Goal: Transaction & Acquisition: Obtain resource

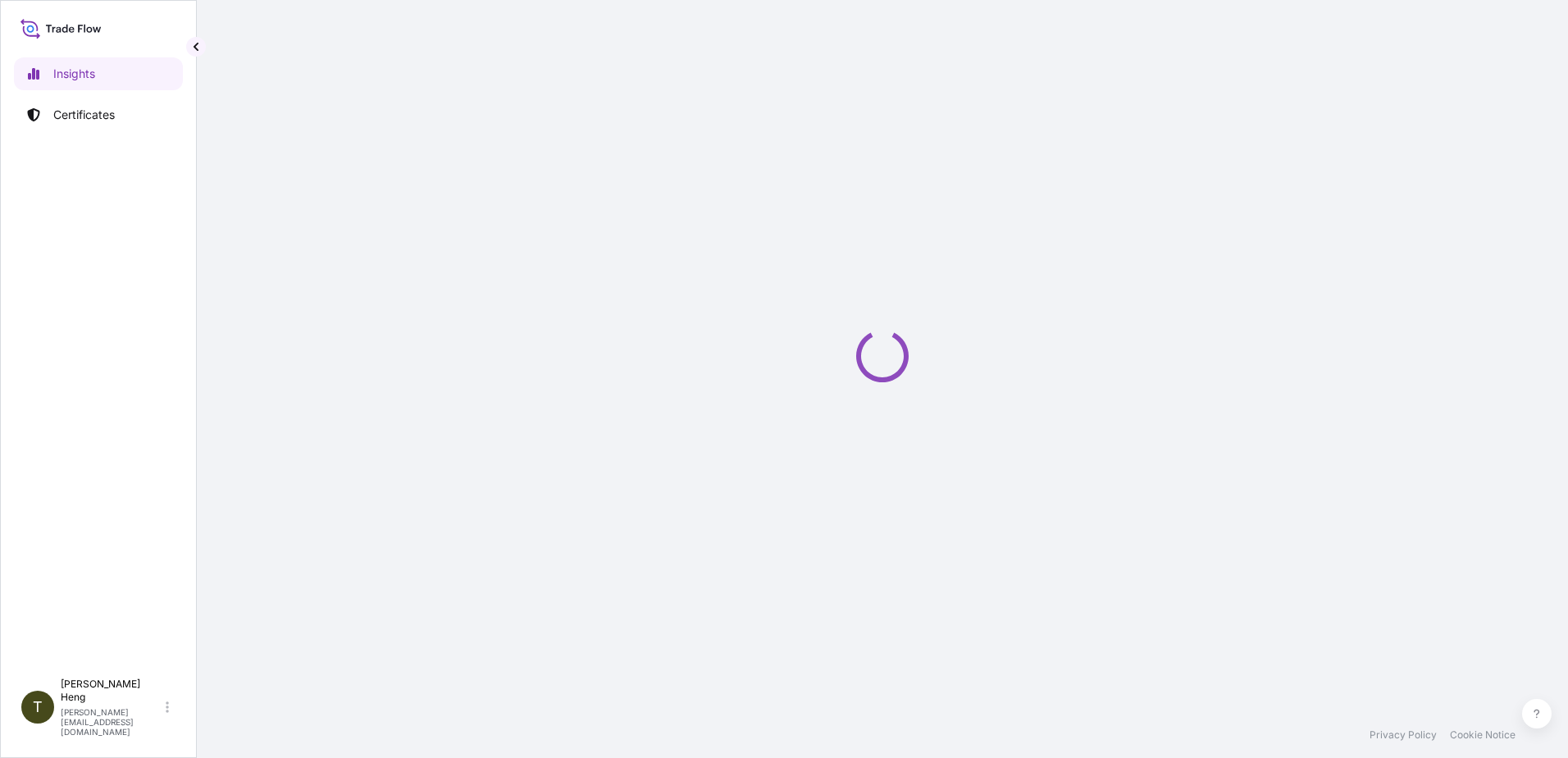
select select "2025"
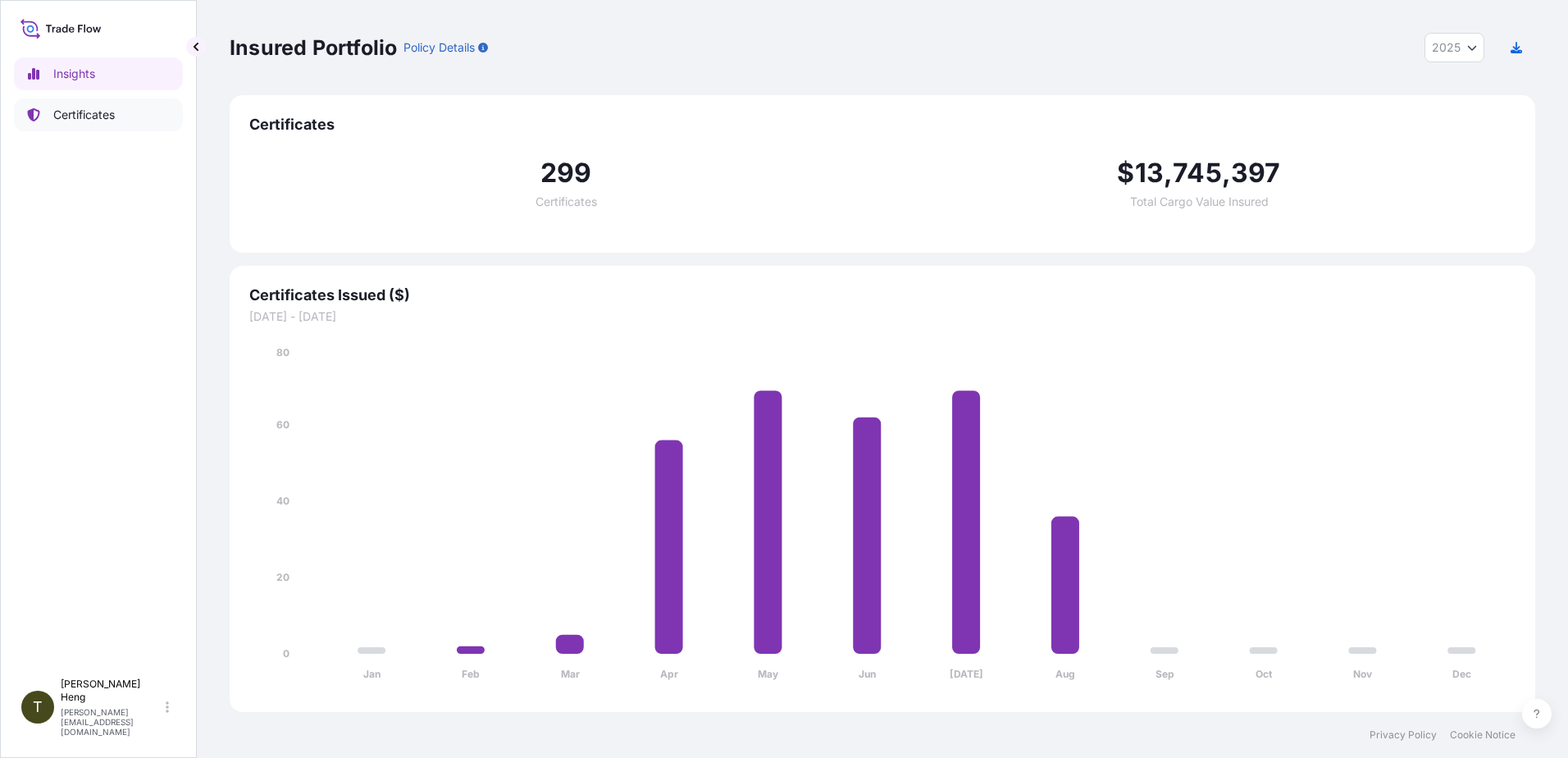
click at [101, 114] on p "Certificates" at bounding box center [84, 115] width 61 height 17
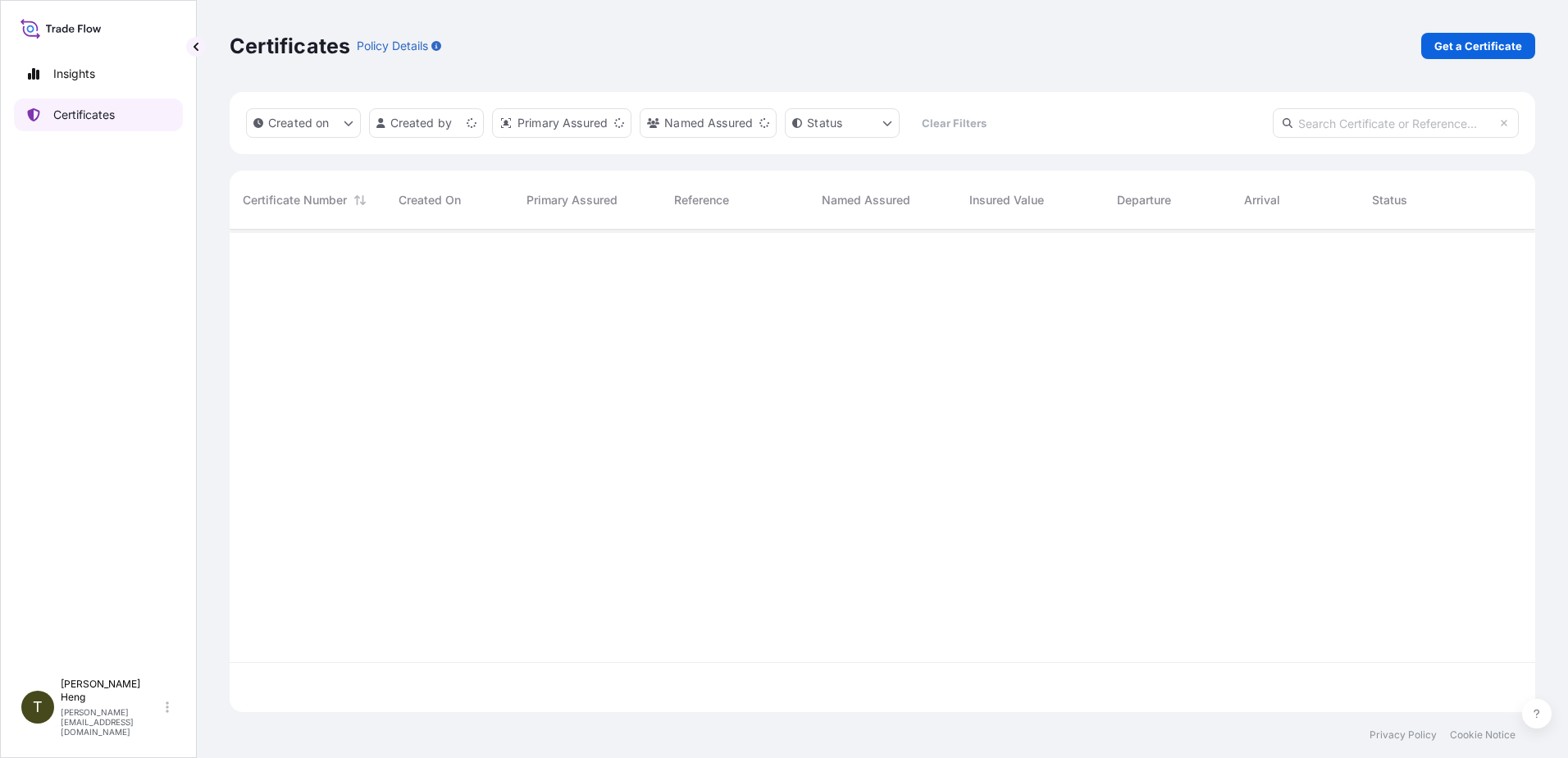
scroll to position [480, 1294]
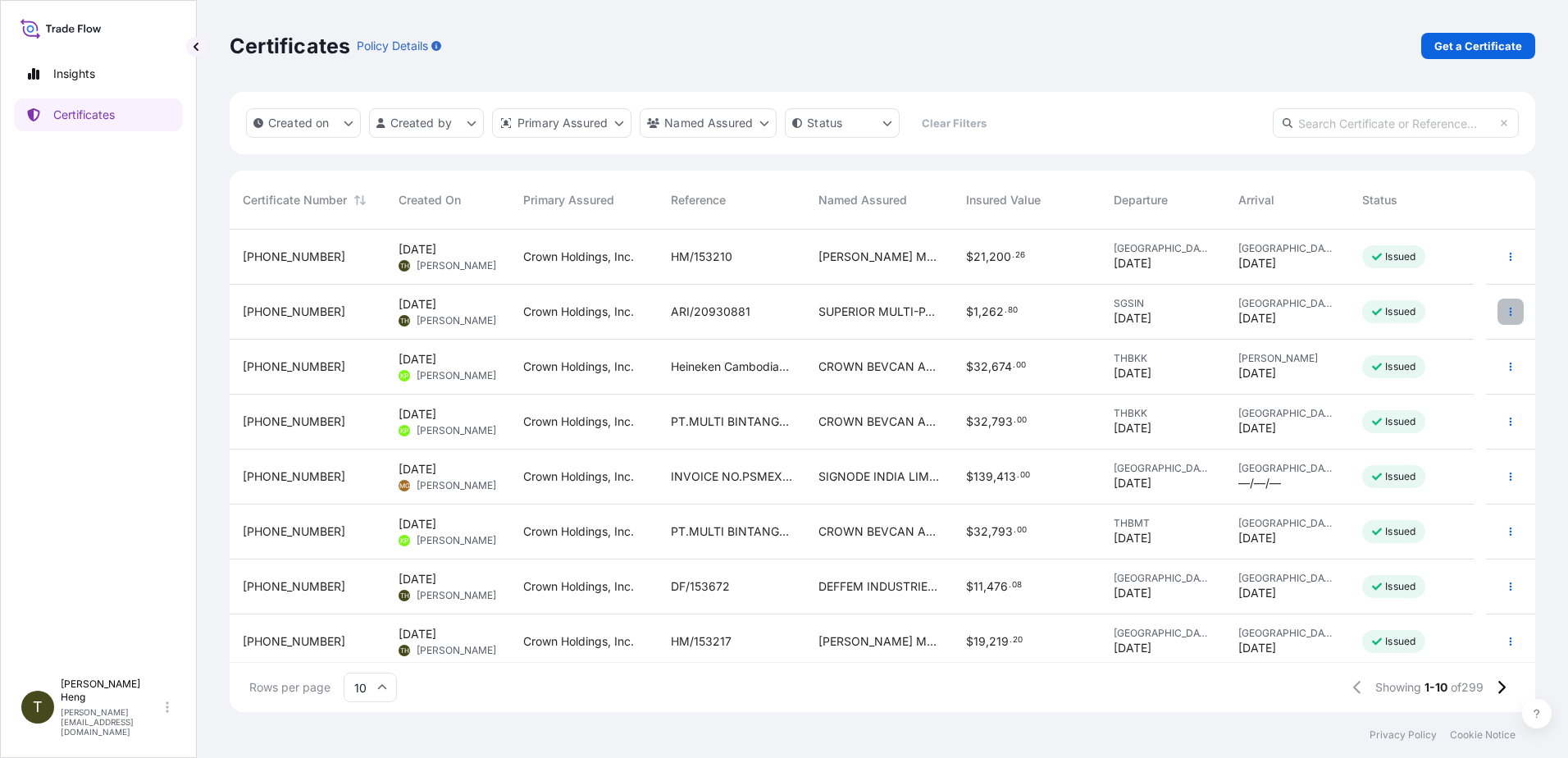
click at [1506, 312] on icon "button" at bounding box center [1511, 312] width 10 height 10
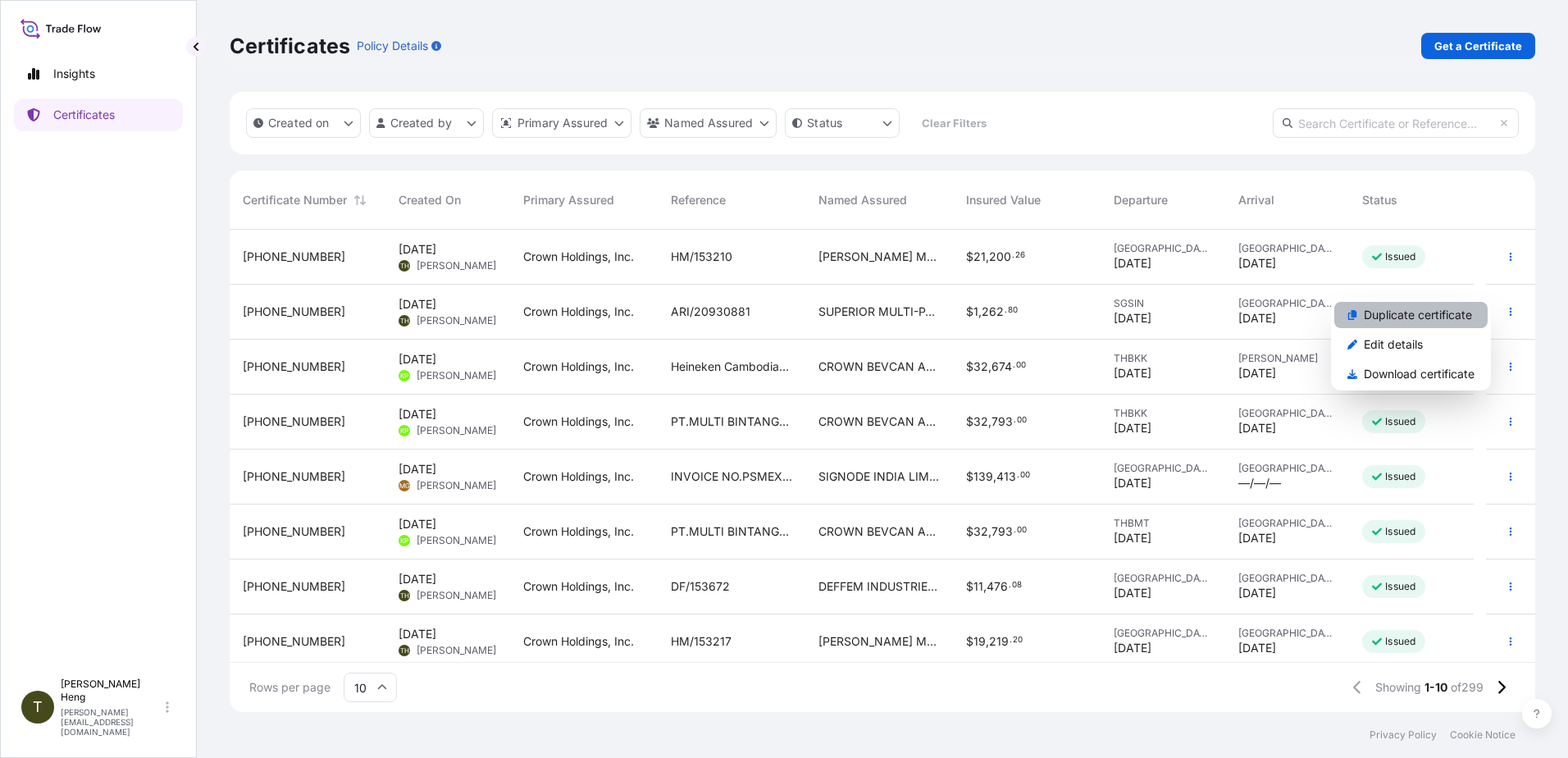
click at [1370, 315] on p "Duplicate certificate" at bounding box center [1418, 315] width 108 height 17
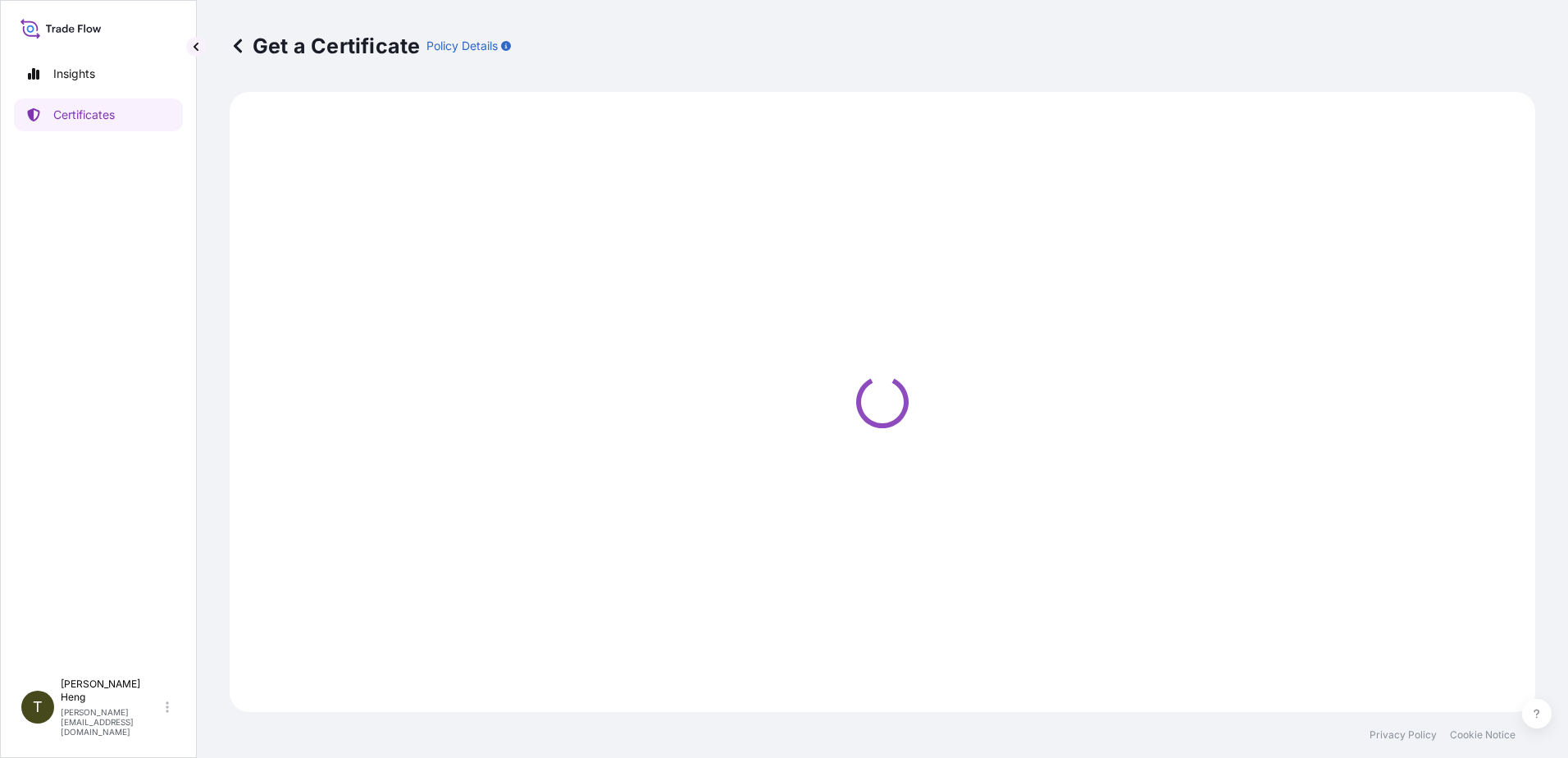
select select "Sea"
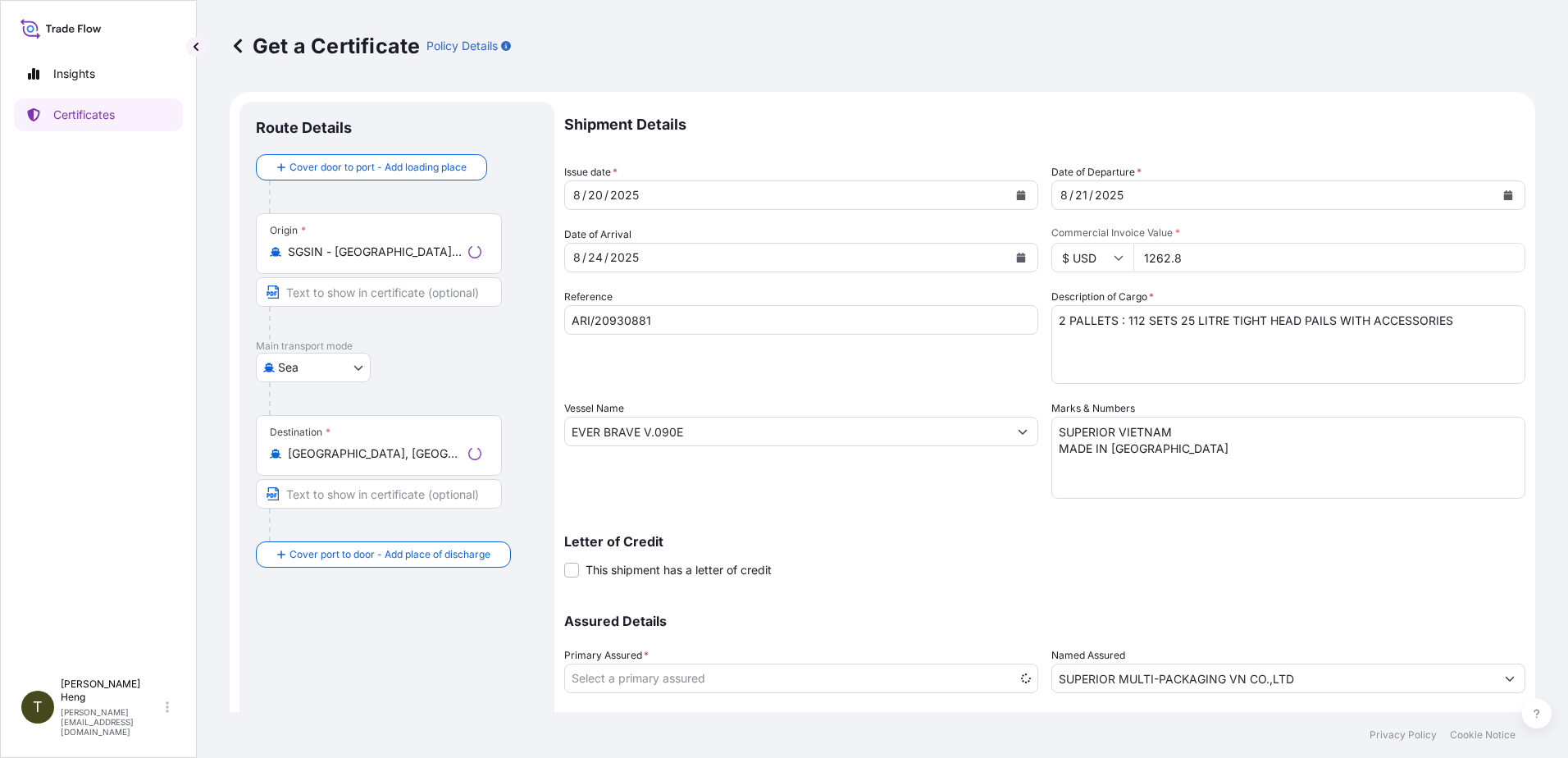
select select "31483"
click at [1017, 196] on icon "Calendar" at bounding box center [1022, 195] width 9 height 10
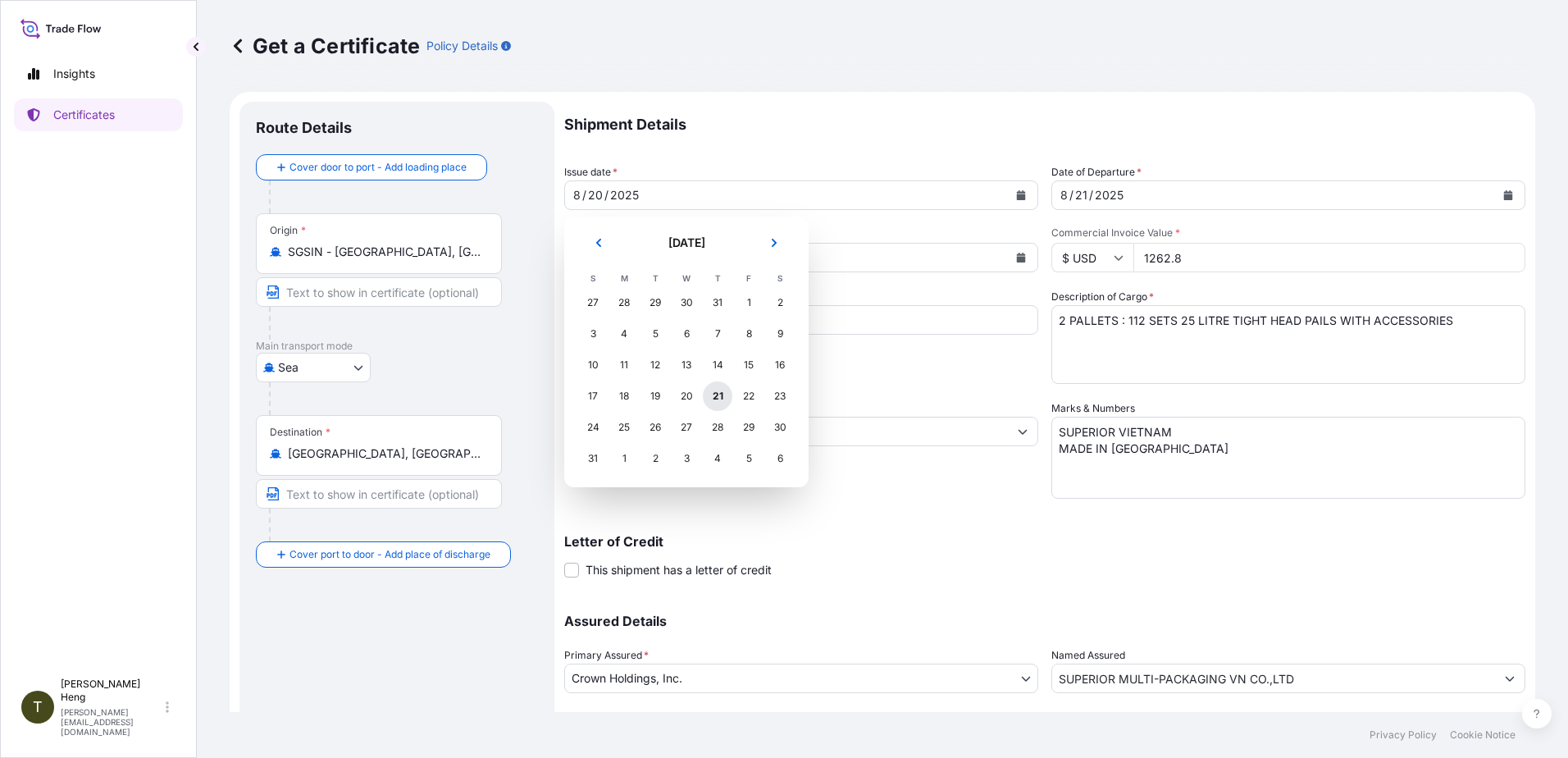
click at [717, 406] on div "21" at bounding box center [718, 396] width 30 height 30
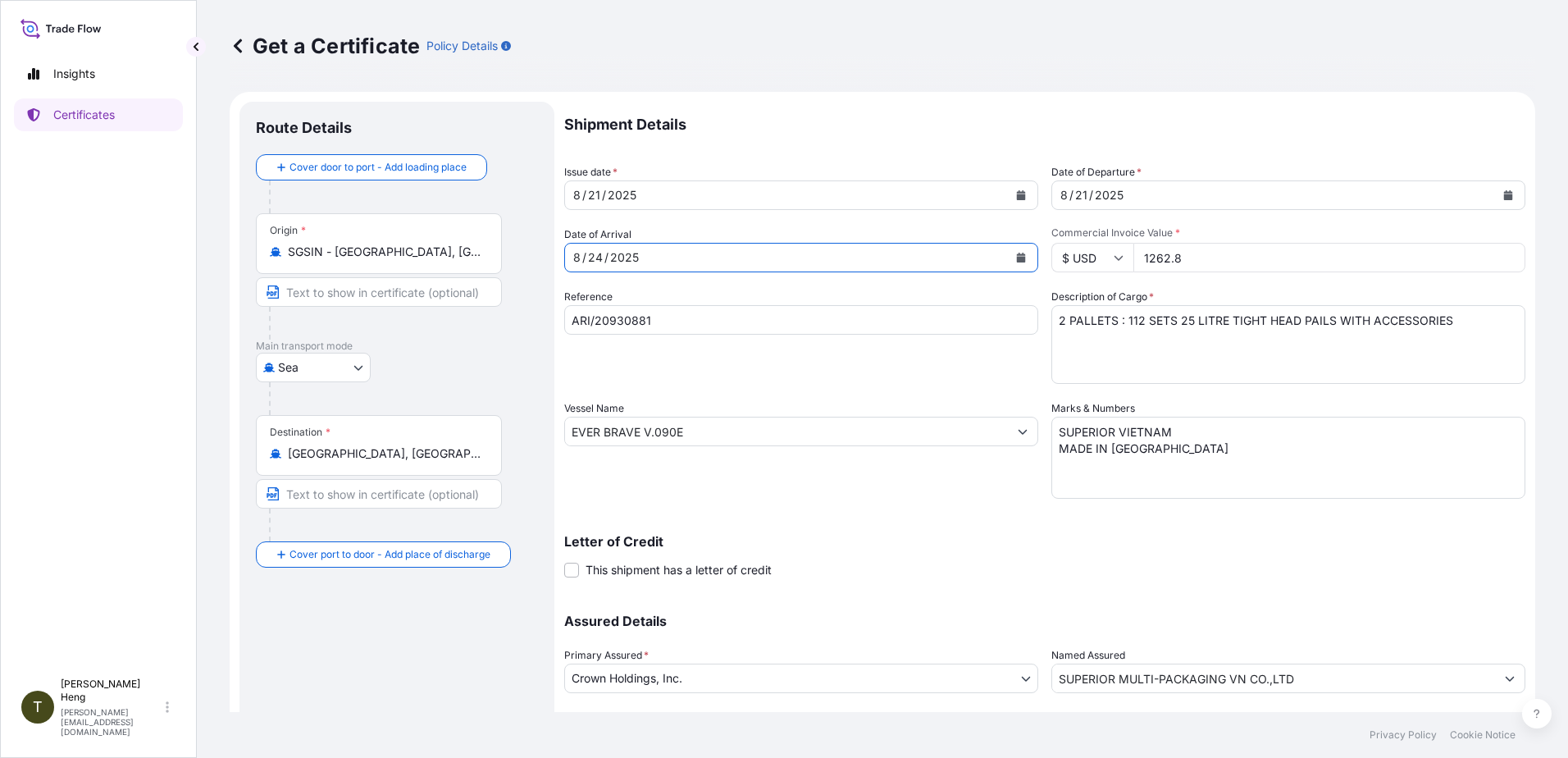
click at [1017, 254] on icon "Calendar" at bounding box center [1022, 257] width 9 height 10
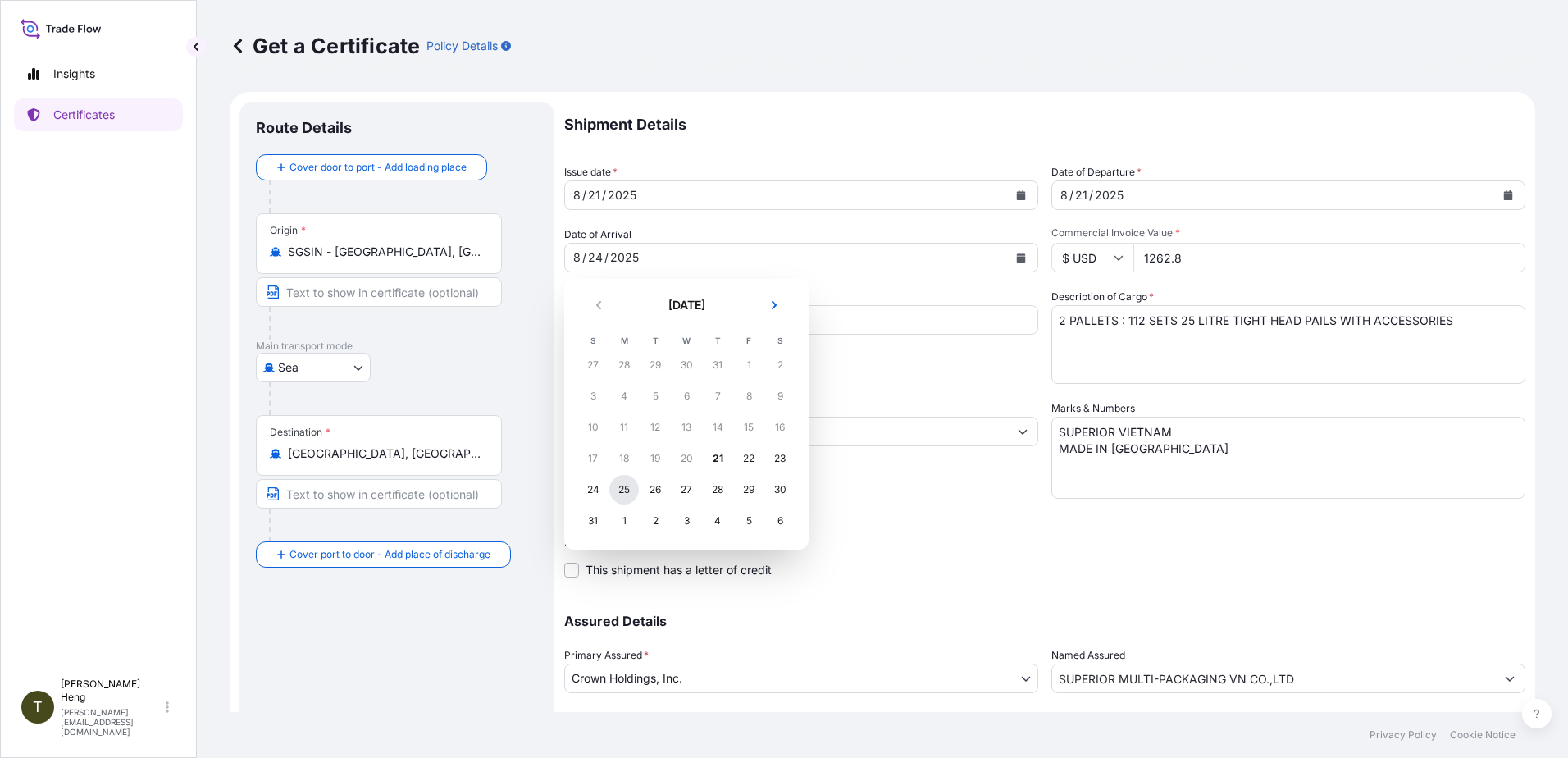
click at [618, 485] on div "25" at bounding box center [624, 490] width 30 height 30
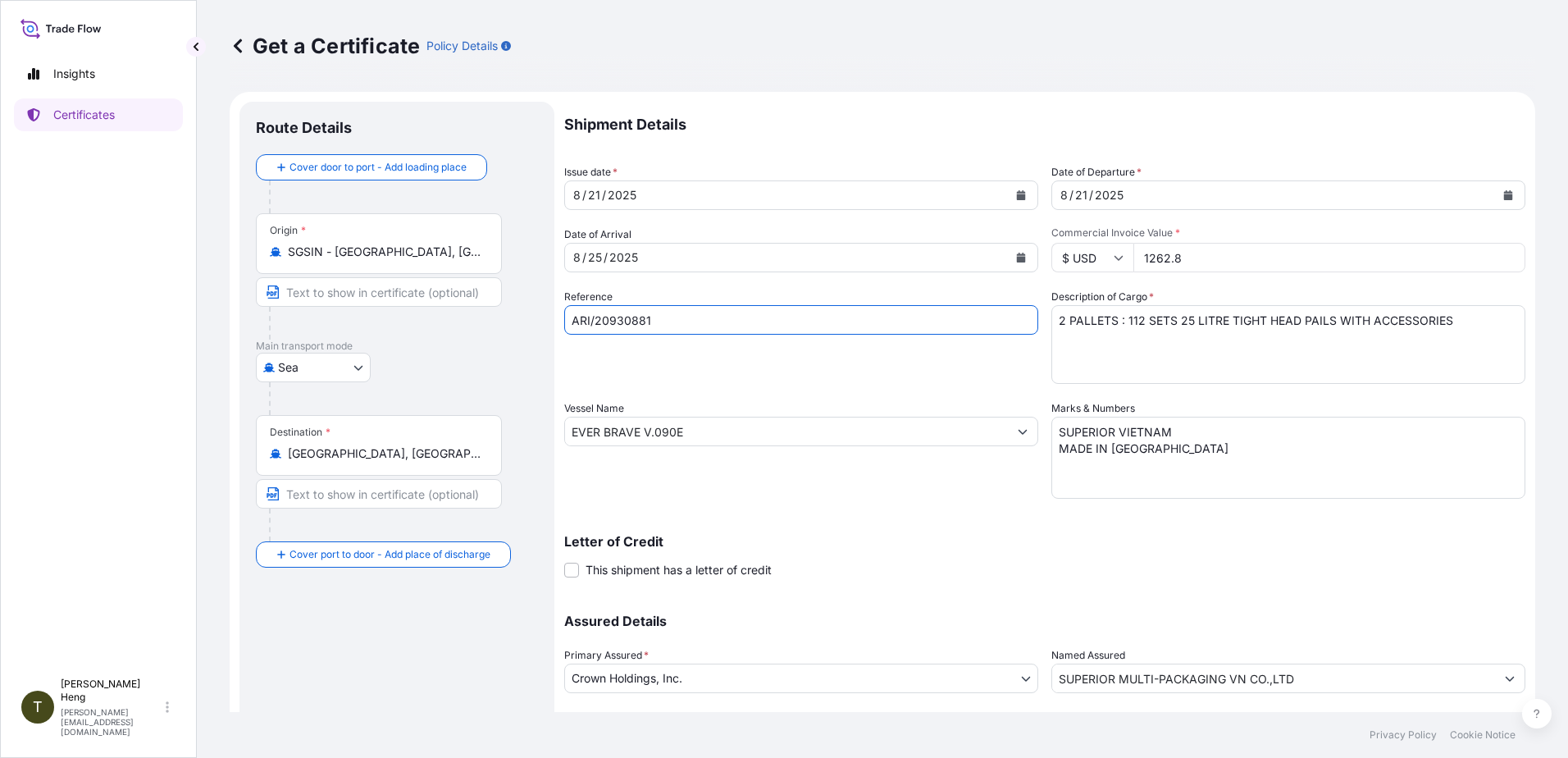
click at [669, 314] on input "ARI/20930881" at bounding box center [801, 320] width 474 height 30
type input "ARI/20930882"
click at [1504, 191] on icon "Calendar" at bounding box center [1509, 195] width 10 height 10
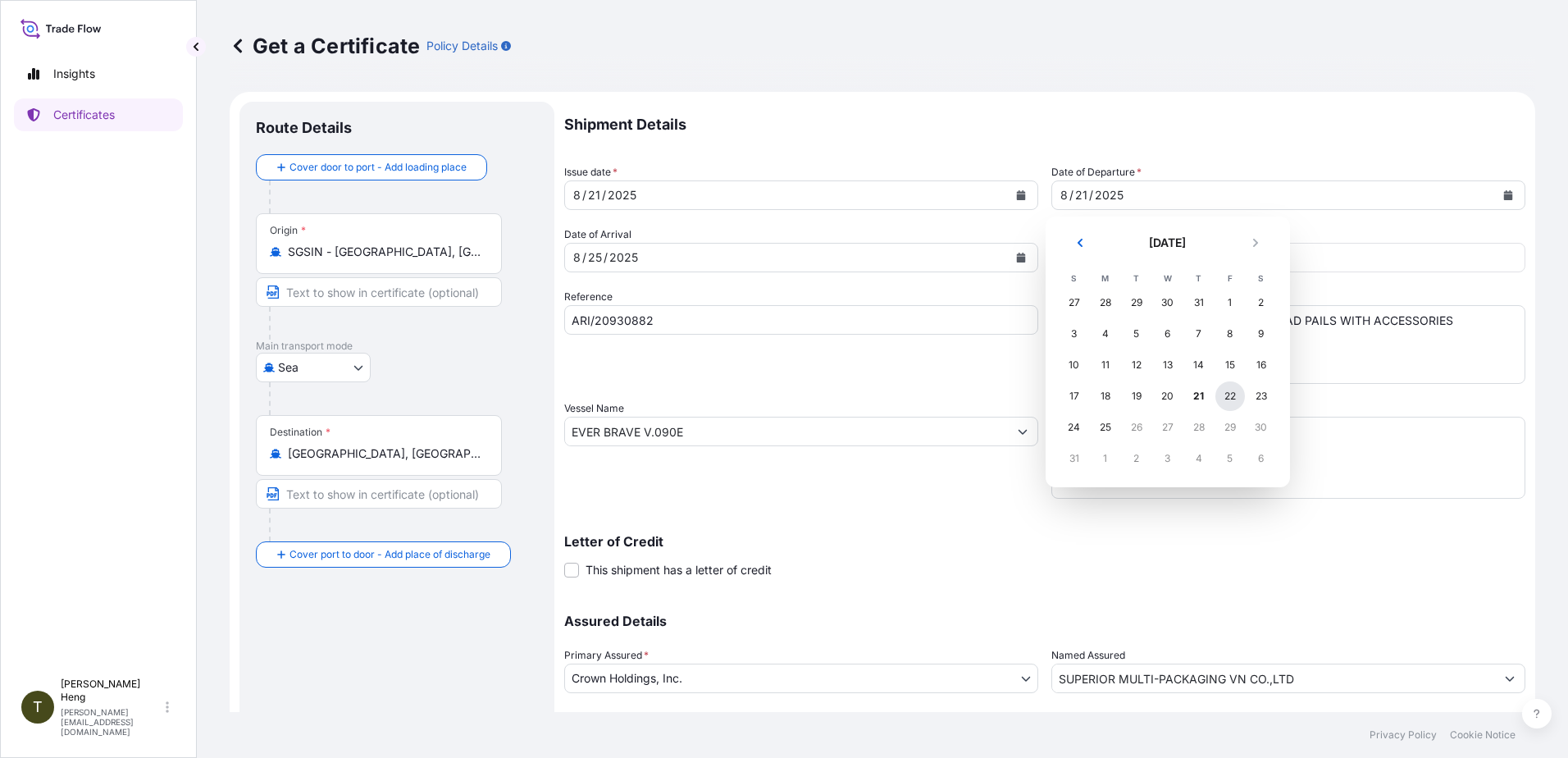
click at [1237, 399] on div "22" at bounding box center [1230, 396] width 30 height 30
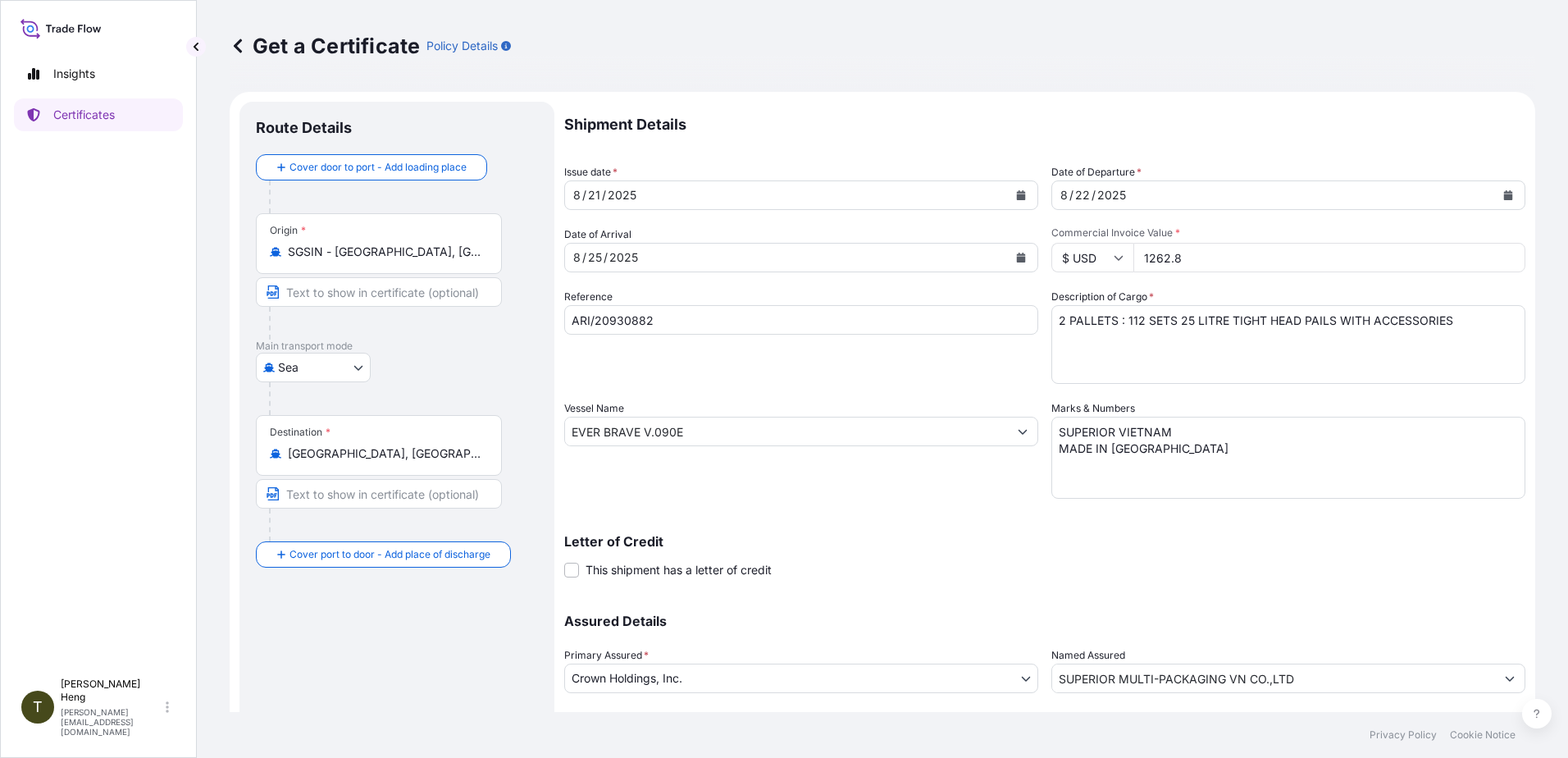
click at [1114, 257] on icon at bounding box center [1118, 257] width 10 height 10
click at [1075, 295] on div "$ SGD" at bounding box center [1087, 280] width 69 height 32
type input "$ SGD"
click at [1188, 263] on input "1262.8" at bounding box center [1330, 258] width 392 height 30
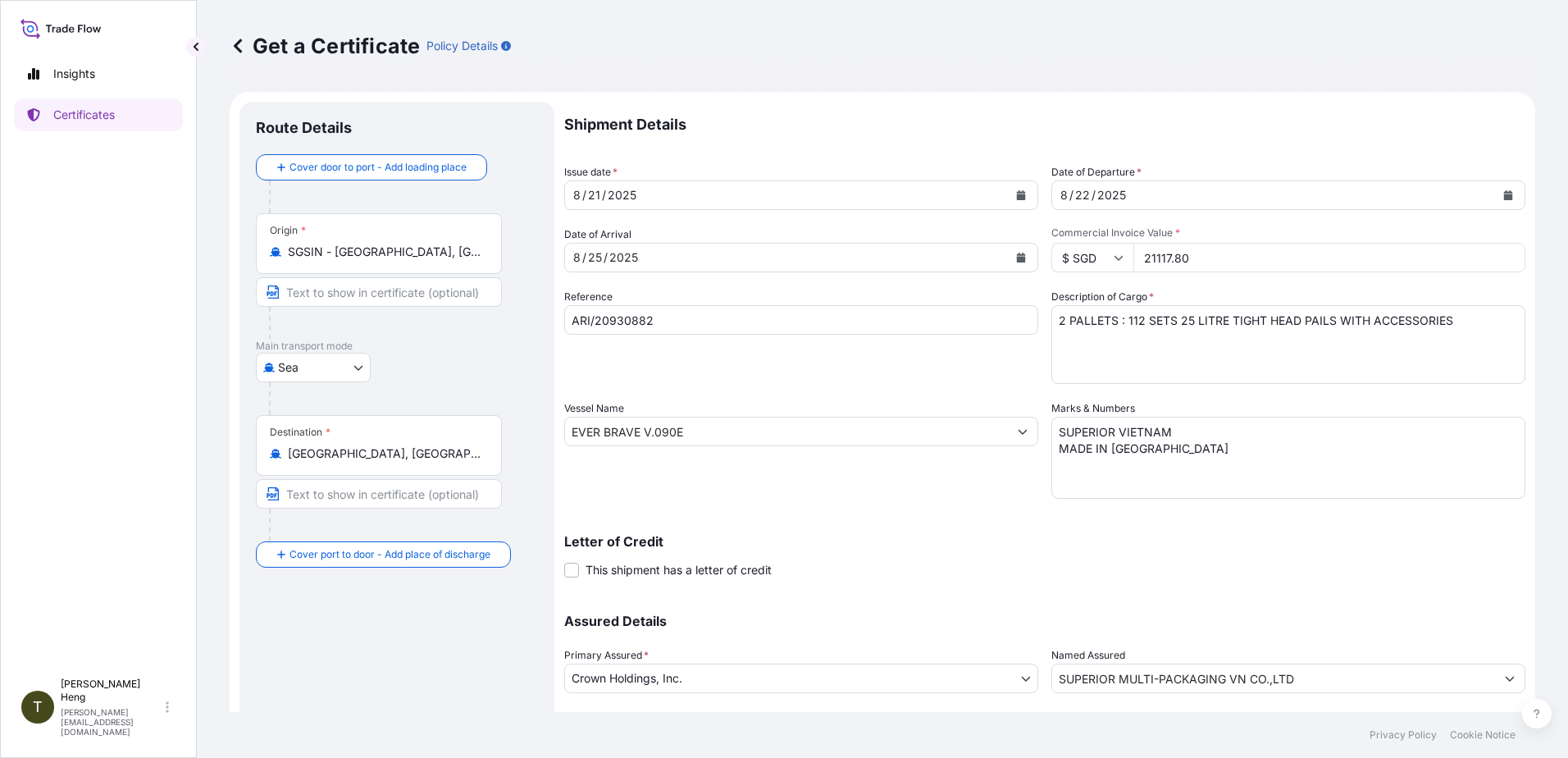
type input "21117.80"
click at [710, 428] on input "EVER BRAVE V.090E" at bounding box center [787, 431] width 443 height 30
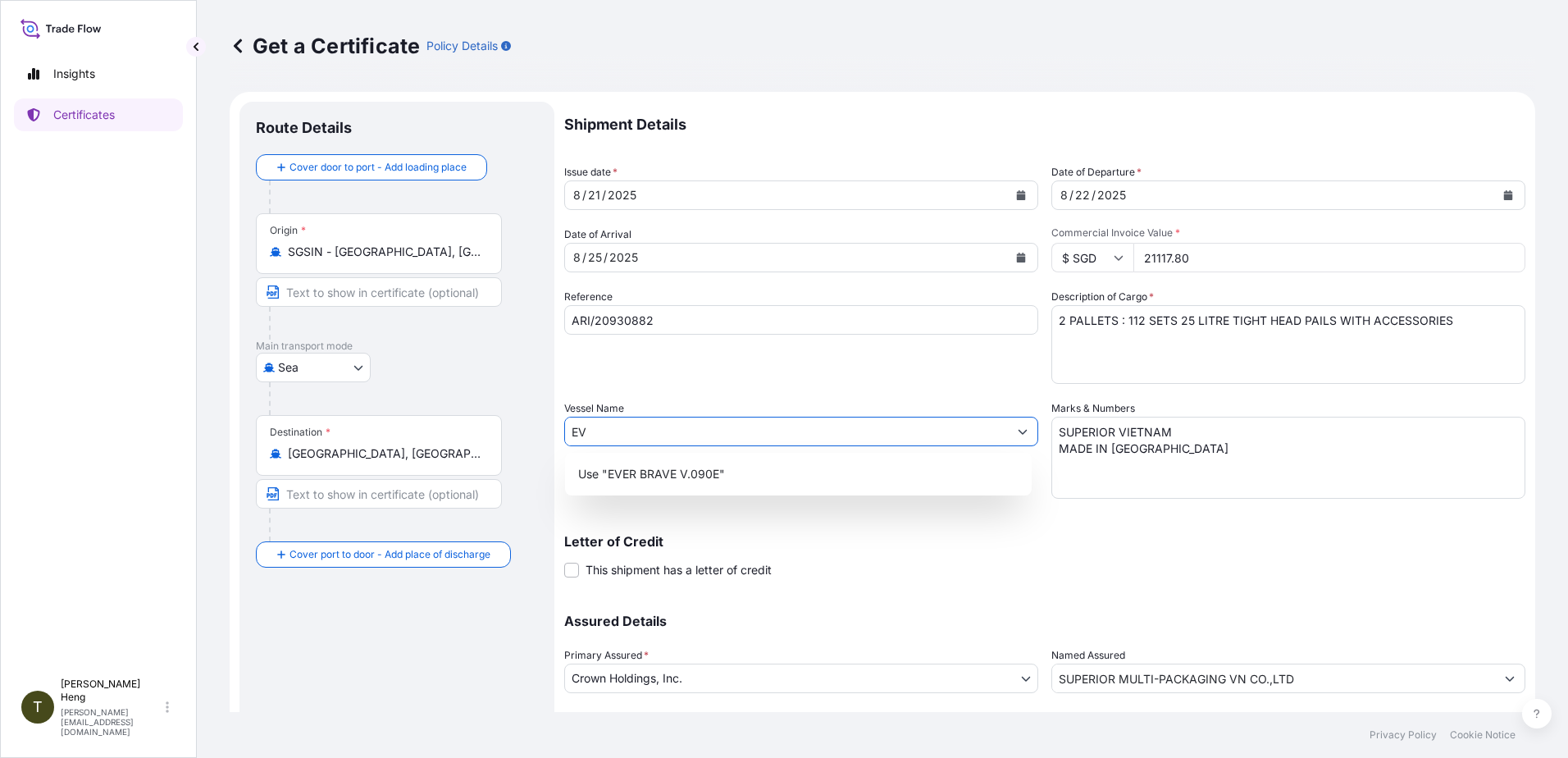
type input "E"
type input "i"
click at [657, 466] on div "Use "INCRES V.053N"" at bounding box center [798, 474] width 453 height 30
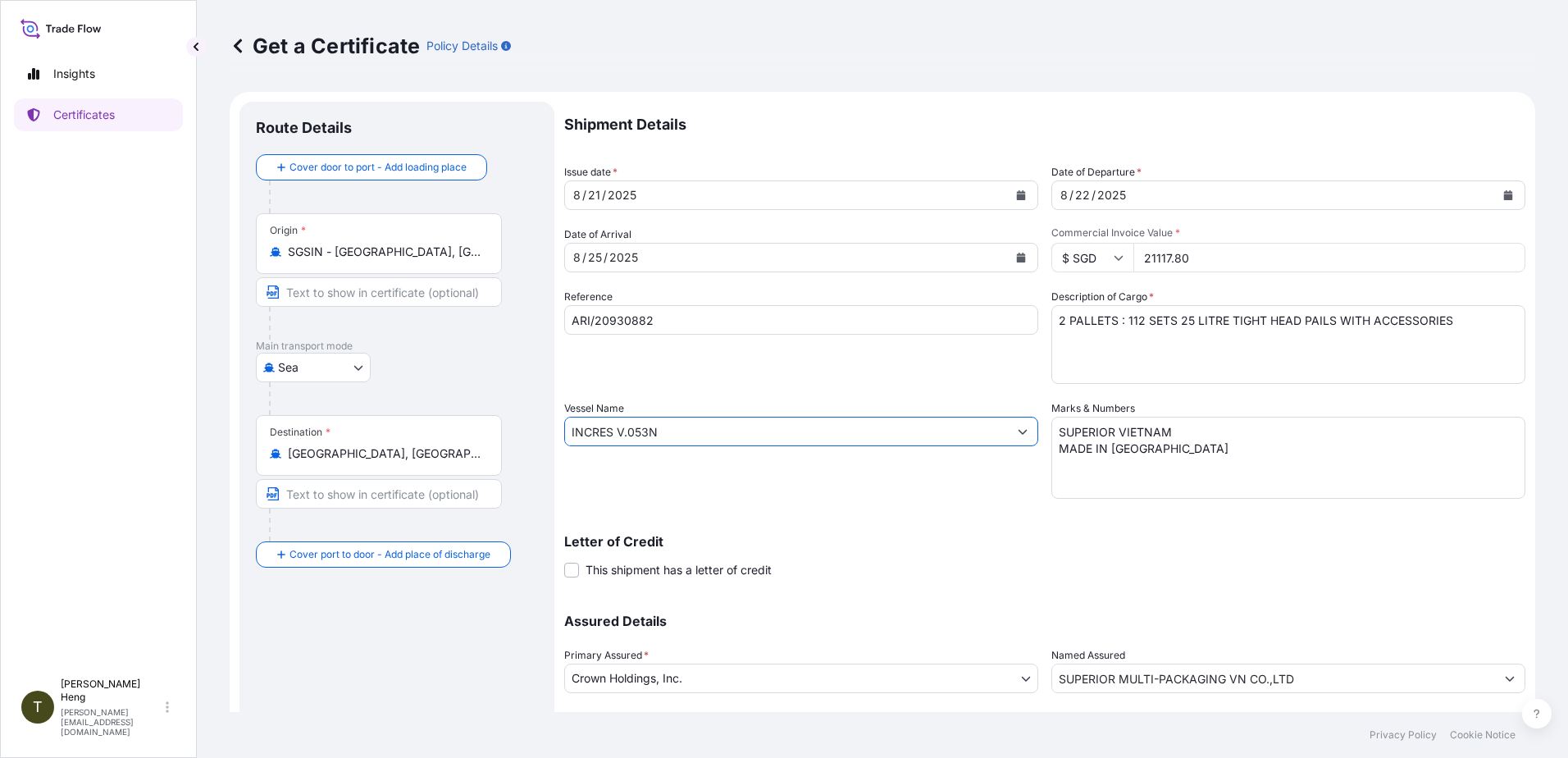
type input "INCRES V.053N"
click at [1056, 325] on textarea "2 PALLETS : 112 SETS 25 LITRE TIGHT HEAD PAILS WITH ACCESSORIES" at bounding box center [1288, 344] width 474 height 79
type textarea "3 PALLETS (58 BOXES) : FLEXIBLE PACKAGING MATERIALS"
click at [1181, 430] on textarea "SUPERIOR VIETNAM MADE IN [GEOGRAPHIC_DATA]" at bounding box center [1288, 457] width 474 height 82
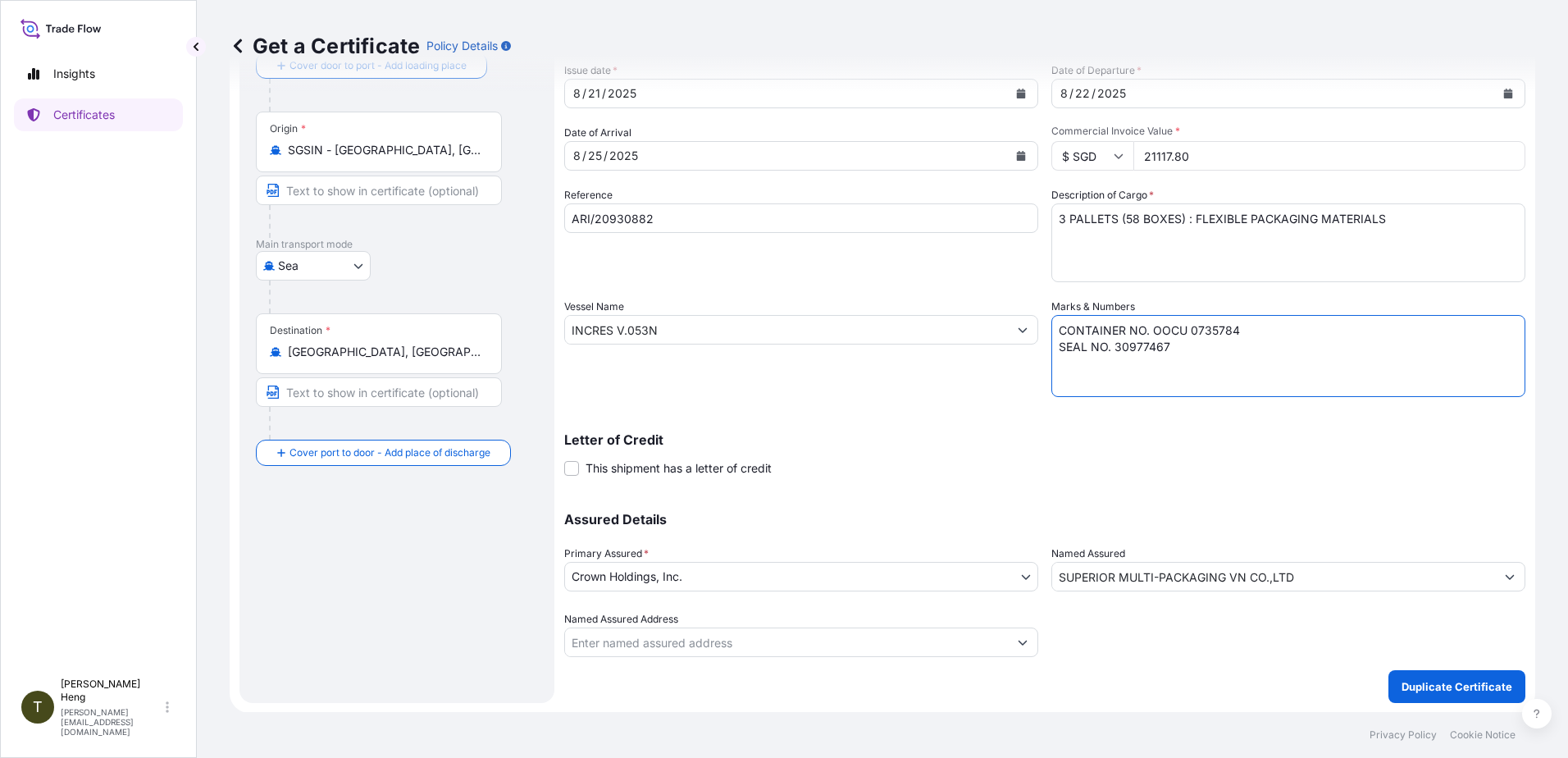
scroll to position [103, 0]
type textarea "CONTAINER NO. OOCU 0735784 SEAL NO. 30977467"
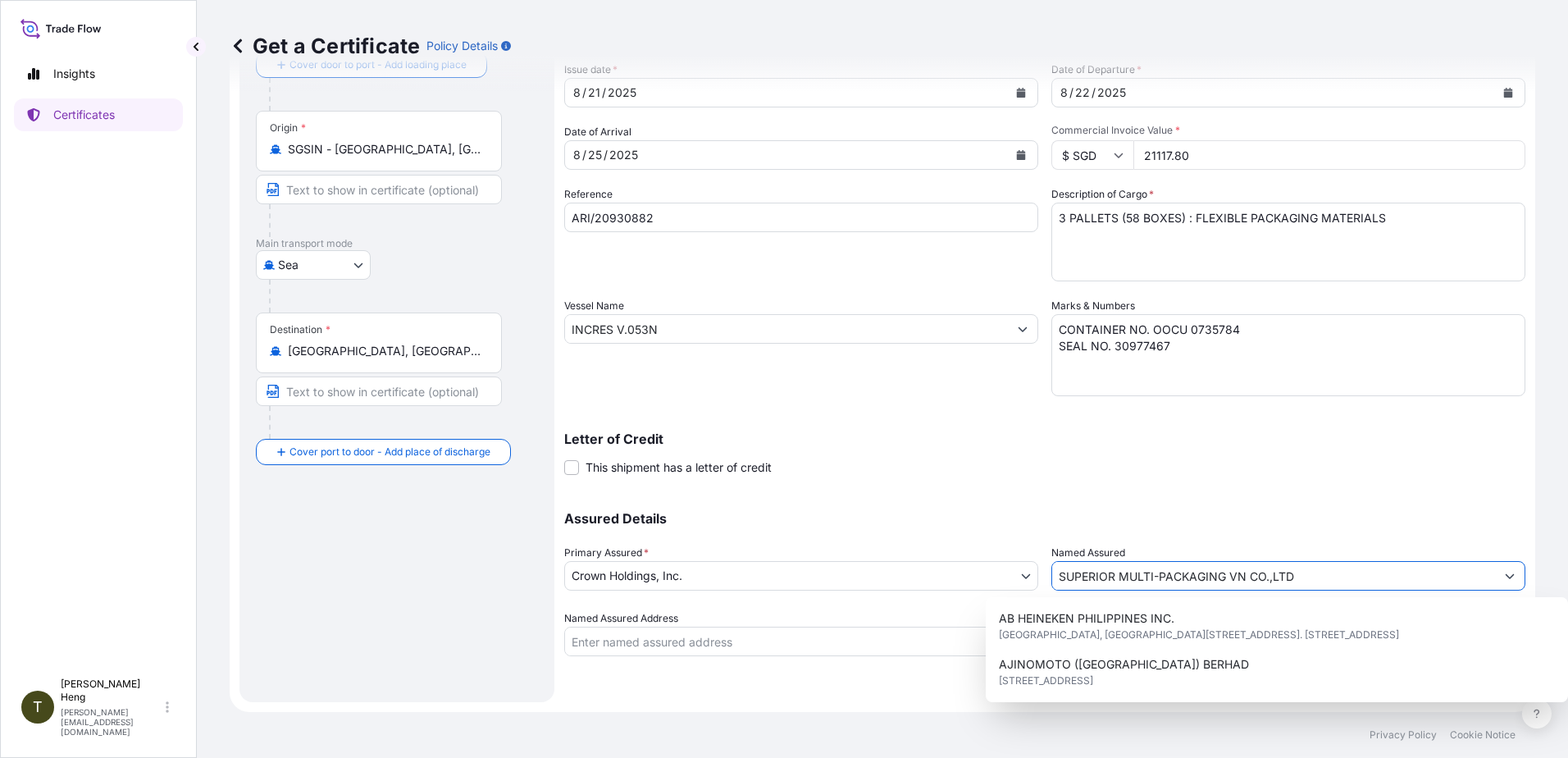
click at [1291, 580] on input "SUPERIOR MULTI-PACKAGING VN CO.,LTD" at bounding box center [1274, 576] width 443 height 30
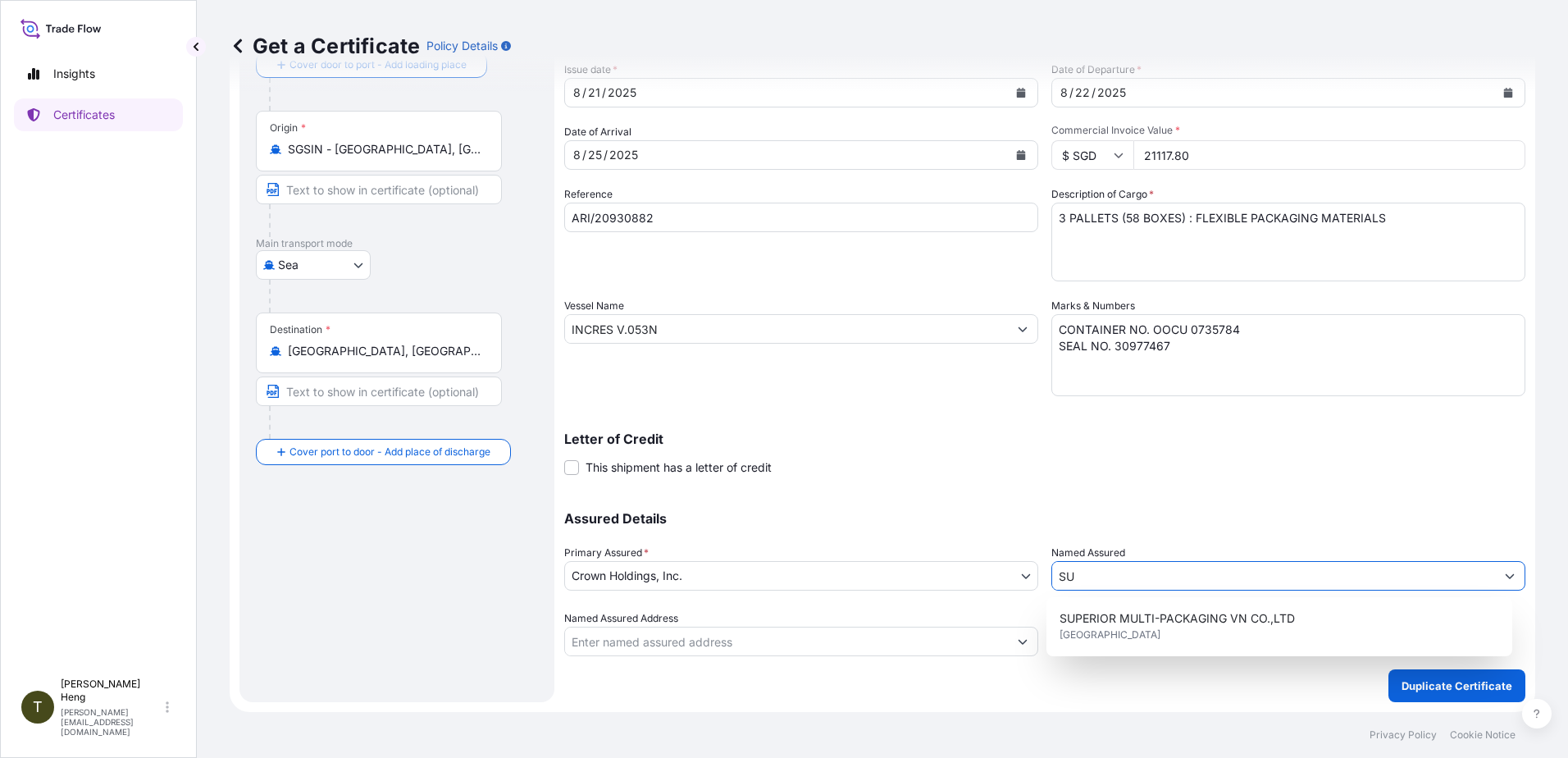
type input "S"
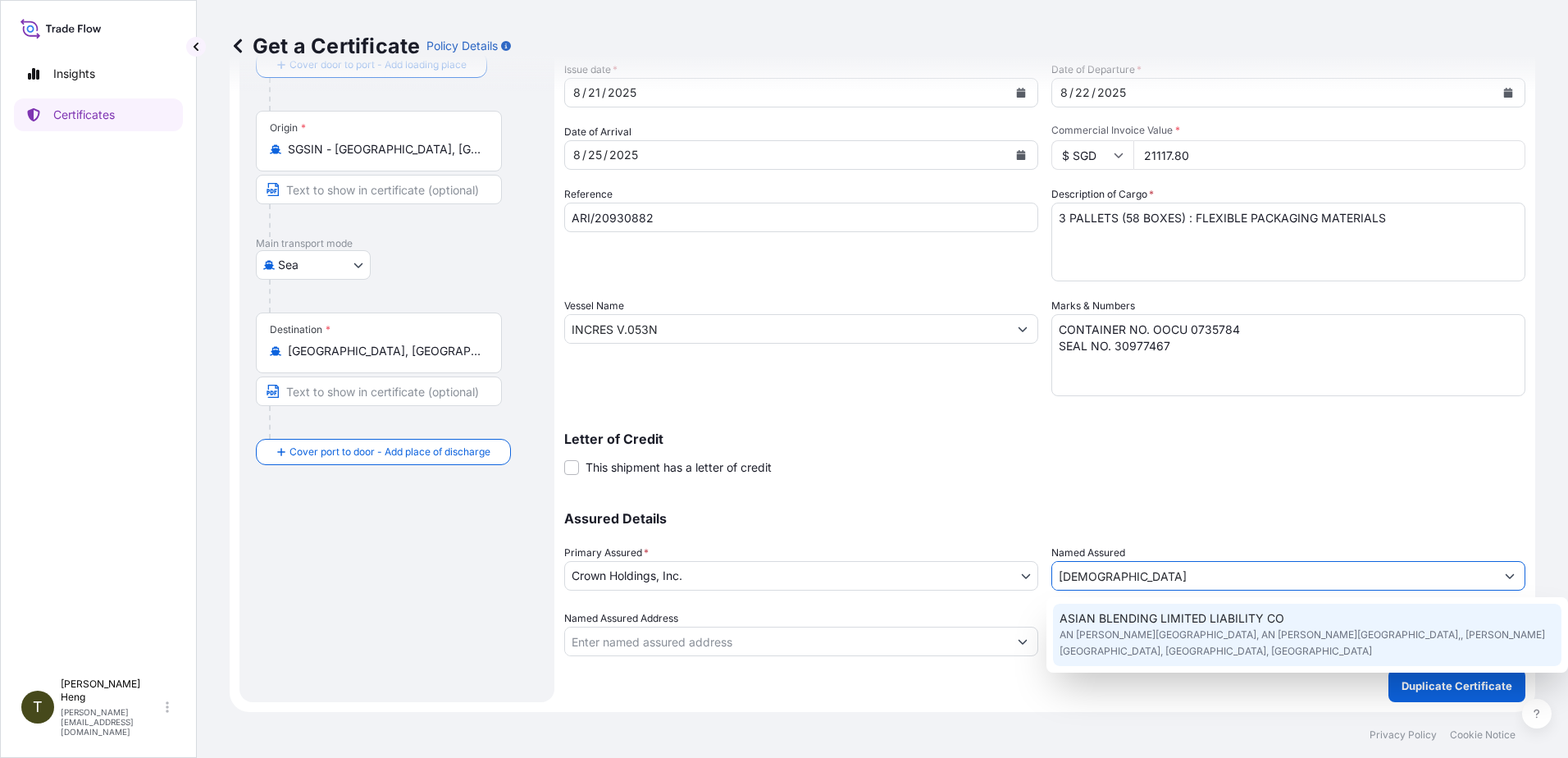
click at [1236, 621] on span "ASIAN BLENDING LIMITED LIABILITY CO" at bounding box center [1172, 619] width 224 height 17
type input "ASIAN BLENDING LIMITED LIABILITY CO"
type input "AN [PERSON_NAME][GEOGRAPHIC_DATA], AN [PERSON_NAME][GEOGRAPHIC_DATA],"
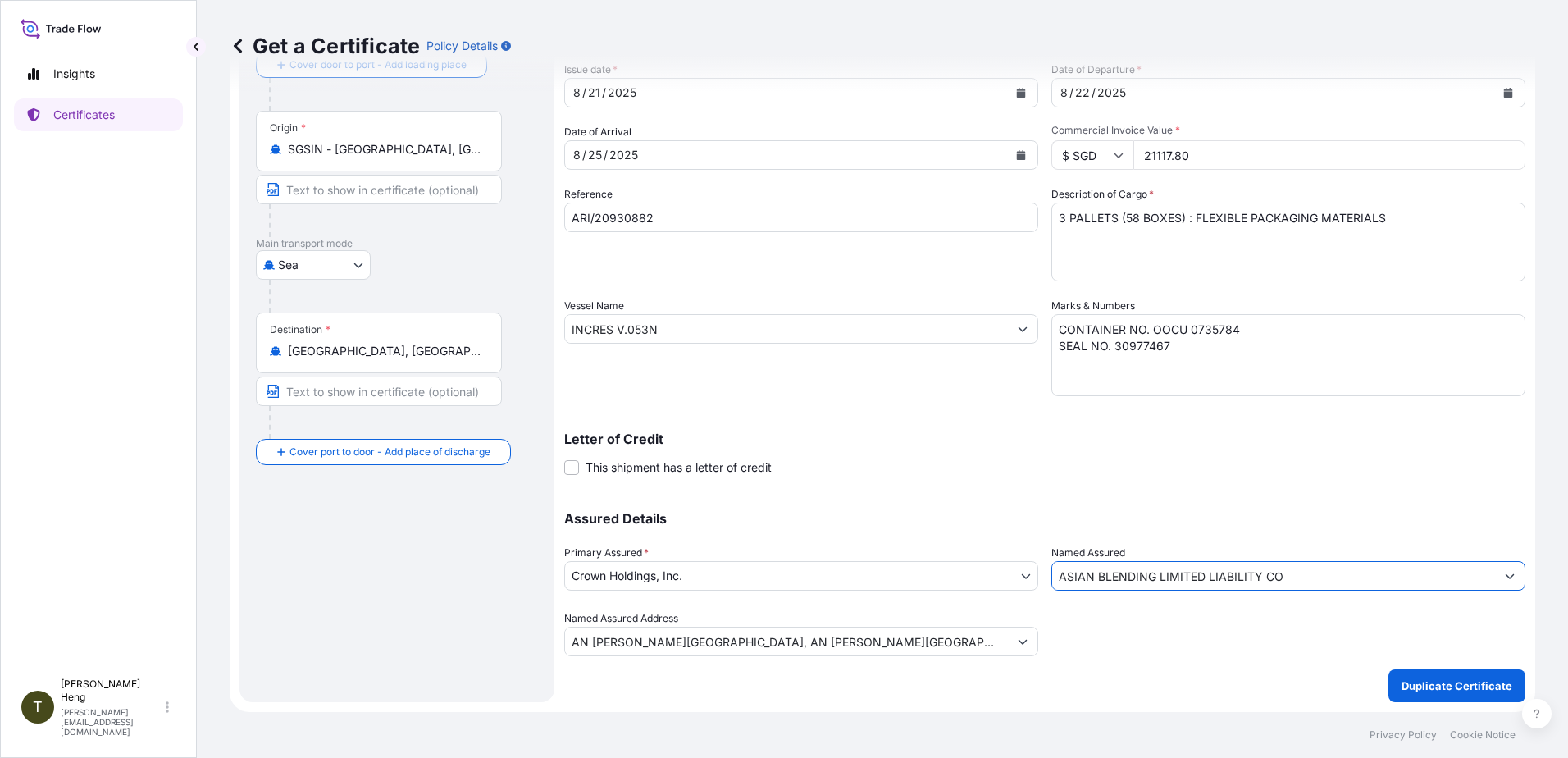
type input "ASIAN BLENDING LIMITED LIABILITY CO"
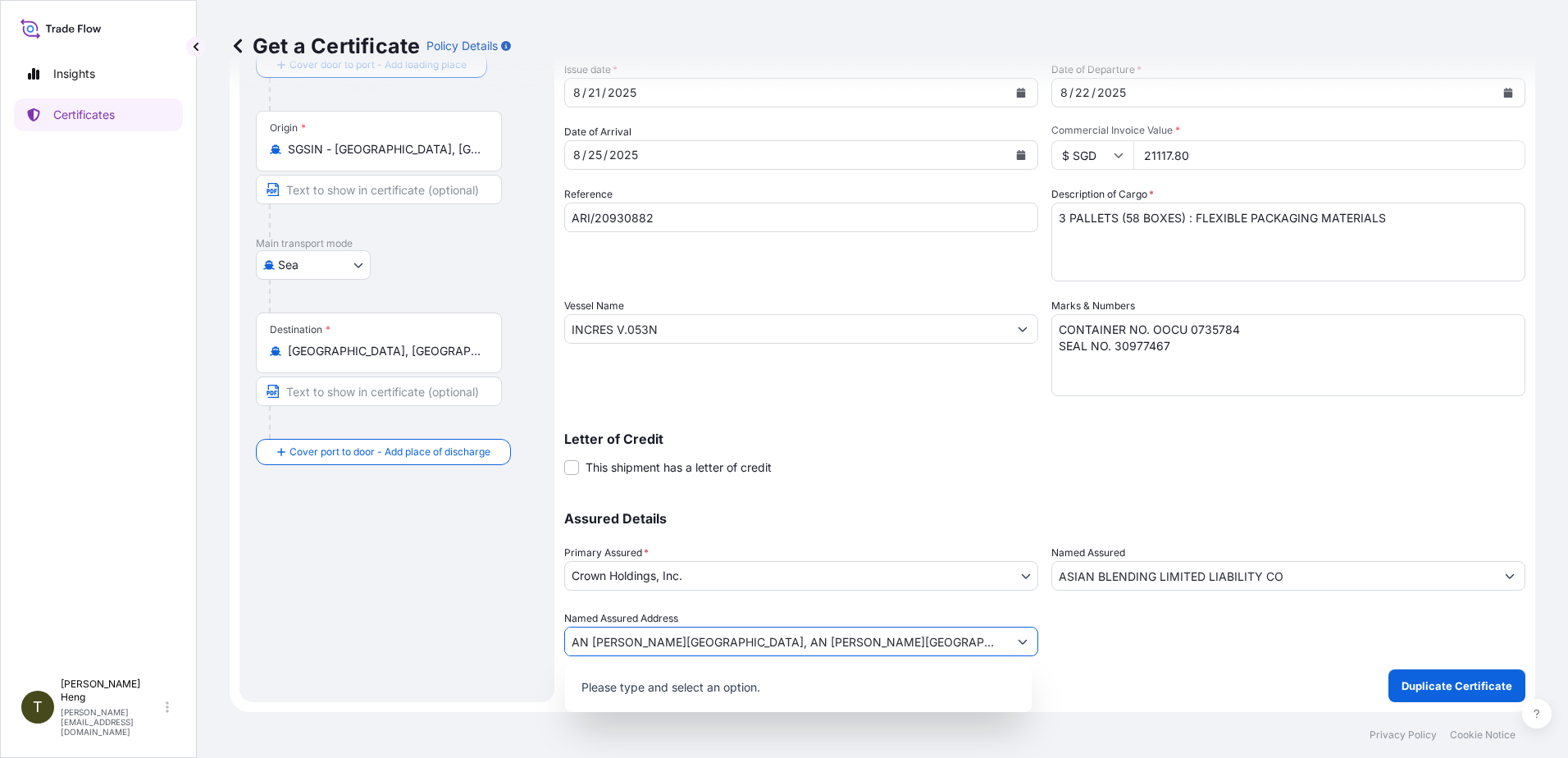
click at [1018, 638] on icon "Show suggestions" at bounding box center [1023, 641] width 10 height 10
click at [922, 635] on input "AN [PERSON_NAME][GEOGRAPHIC_DATA], AN [PERSON_NAME][GEOGRAPHIC_DATA]," at bounding box center [787, 642] width 443 height 30
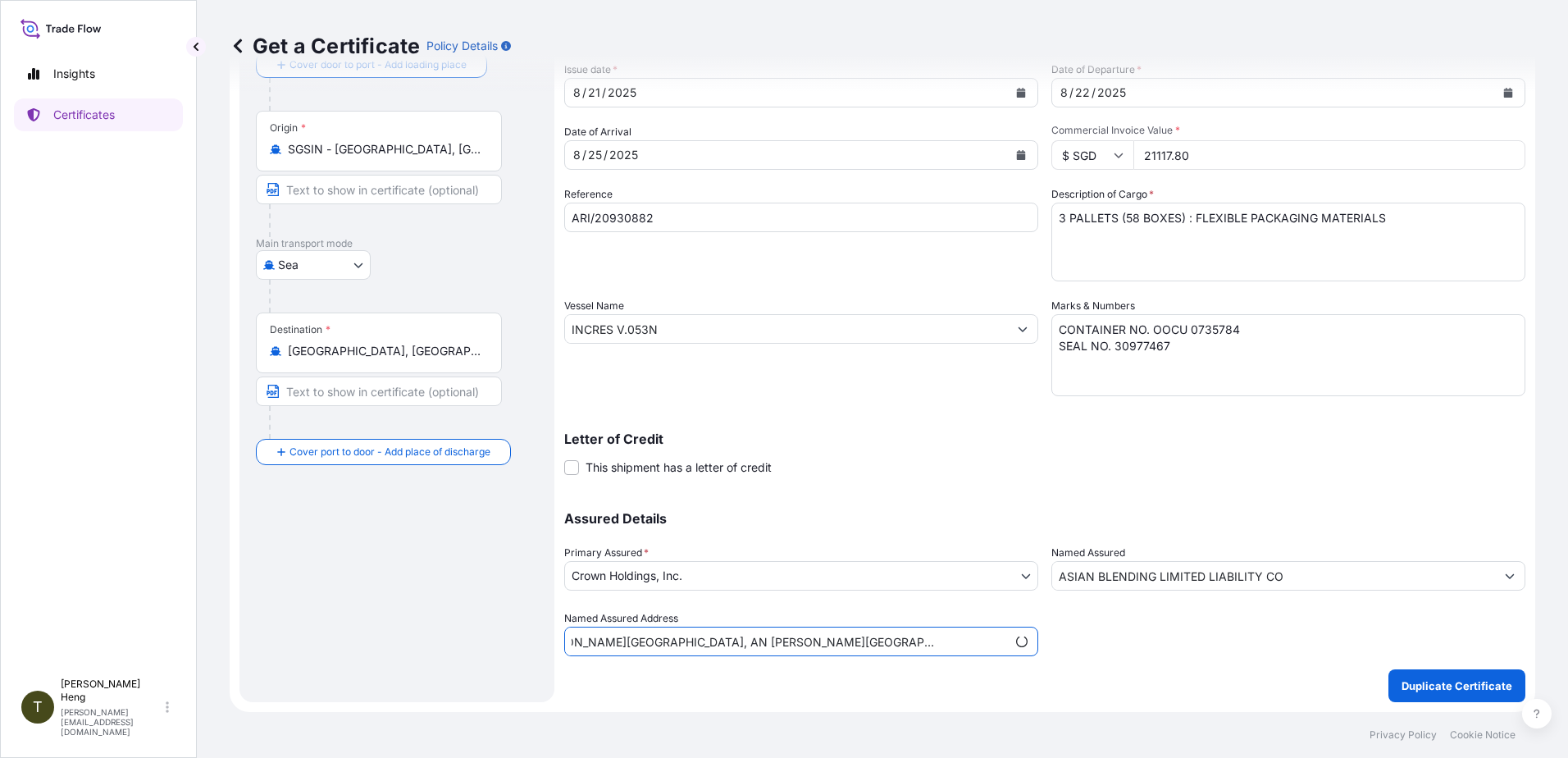
scroll to position [0, 58]
type input "AN [PERSON_NAME][GEOGRAPHIC_DATA], AN [PERSON_NAME][GEOGRAPHIC_DATA], [GEOGRAPH…"
click at [1424, 690] on p "Duplicate Certificate" at bounding box center [1457, 687] width 110 height 17
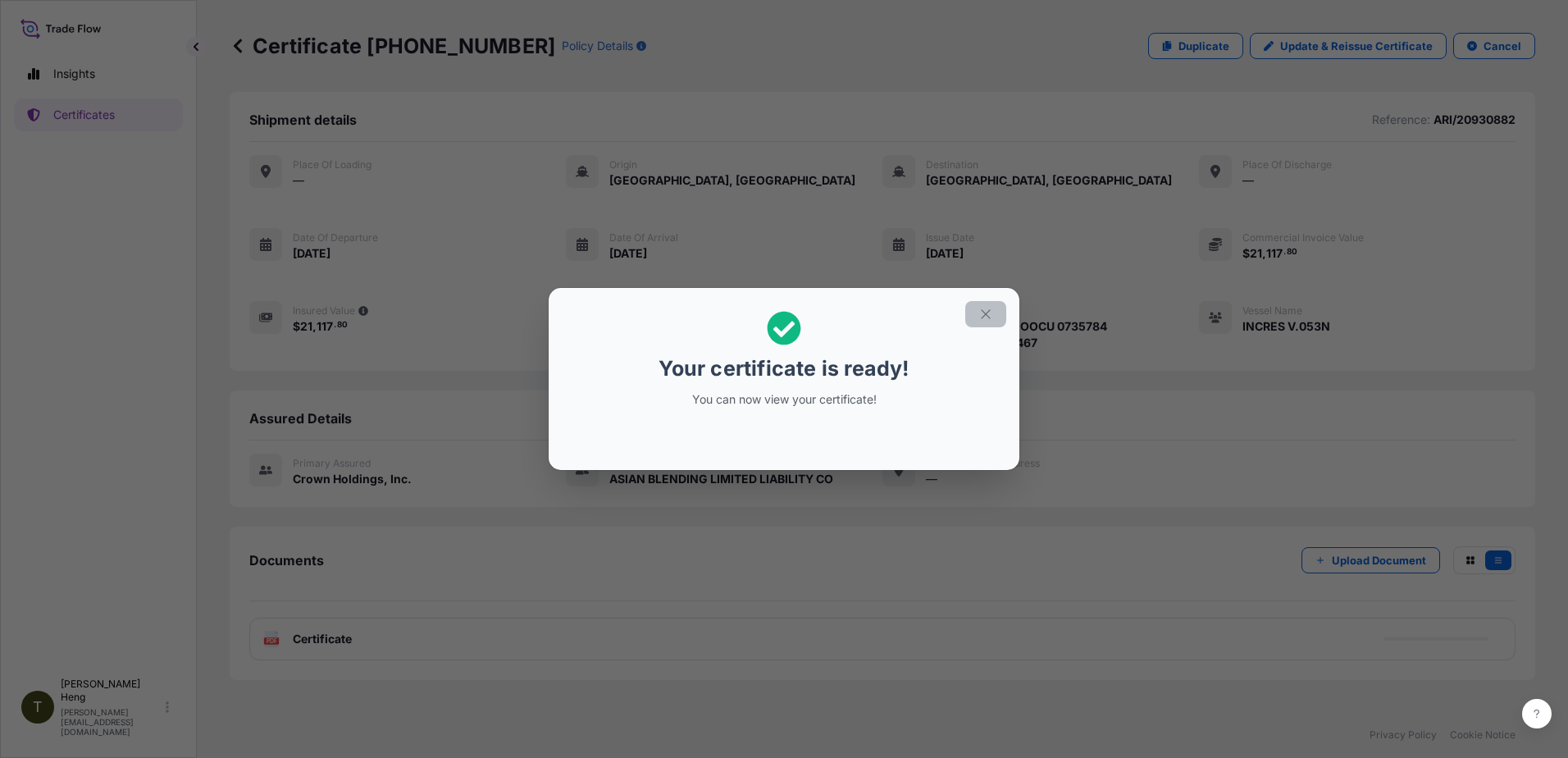
click at [988, 312] on icon "button" at bounding box center [986, 315] width 15 height 15
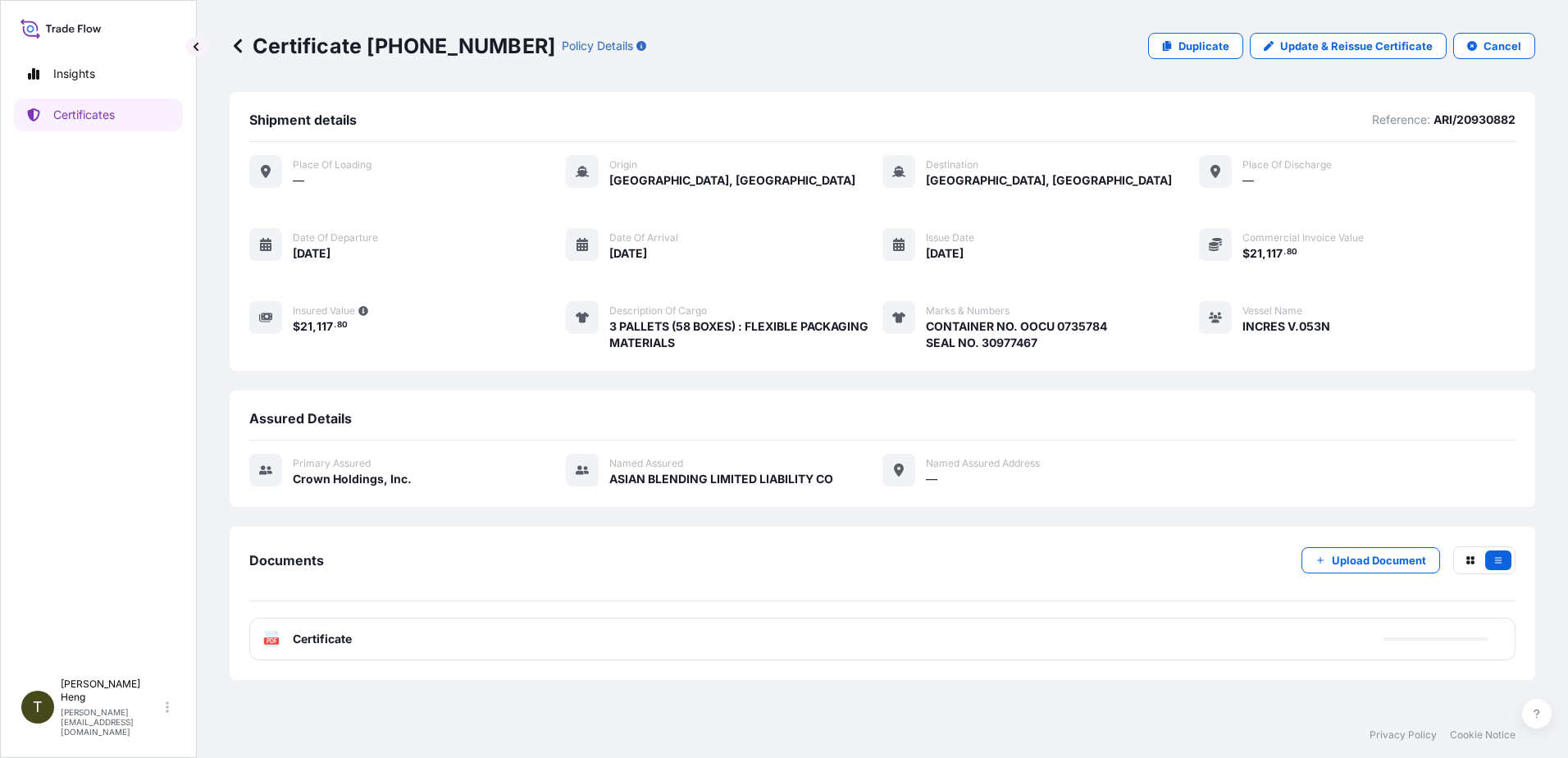
click at [274, 639] on text "PDF" at bounding box center [273, 641] width 11 height 6
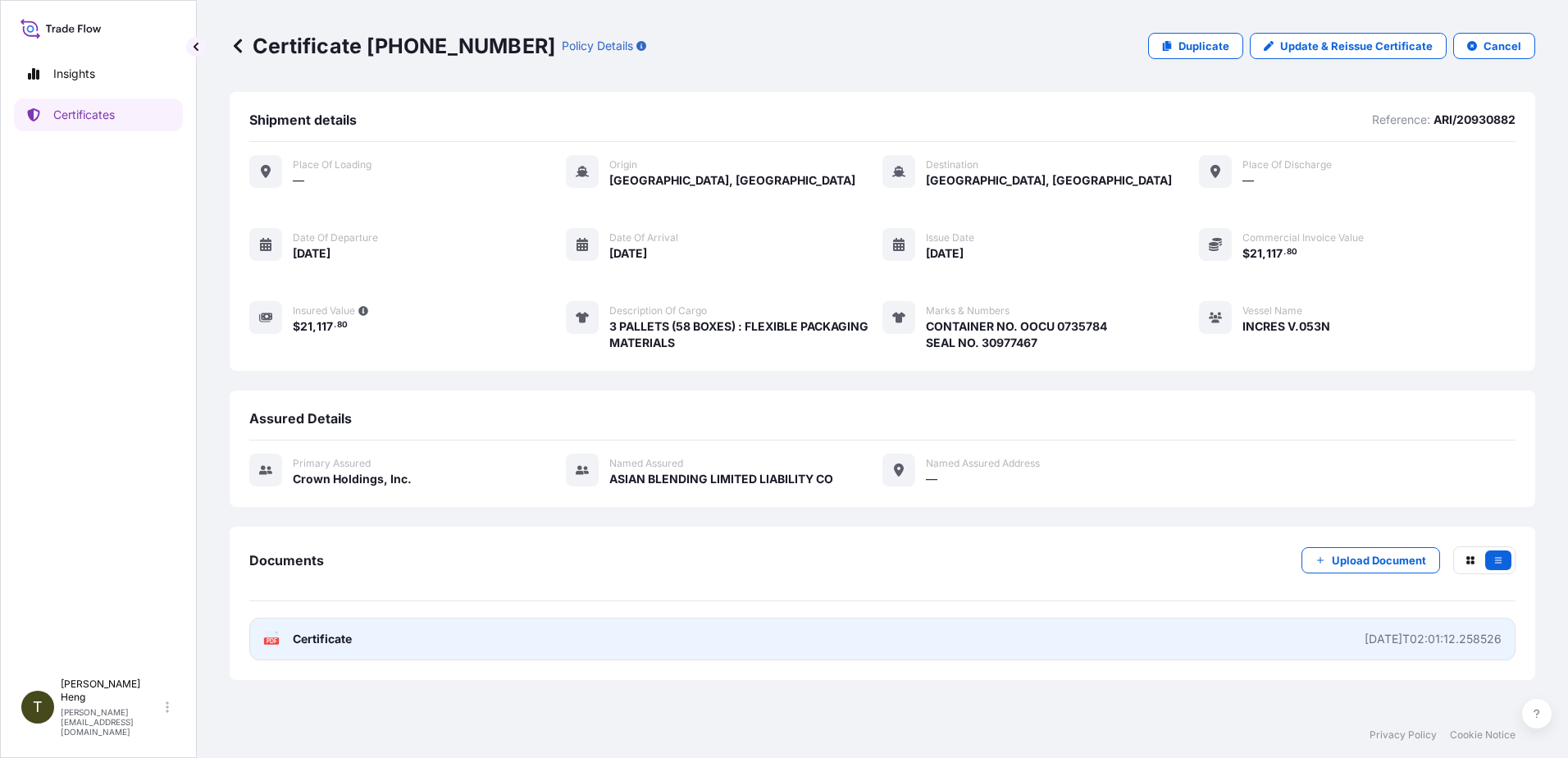
click at [291, 639] on div "PDF Certificate" at bounding box center [308, 639] width 89 height 17
